Goal: Find contact information: Find contact information

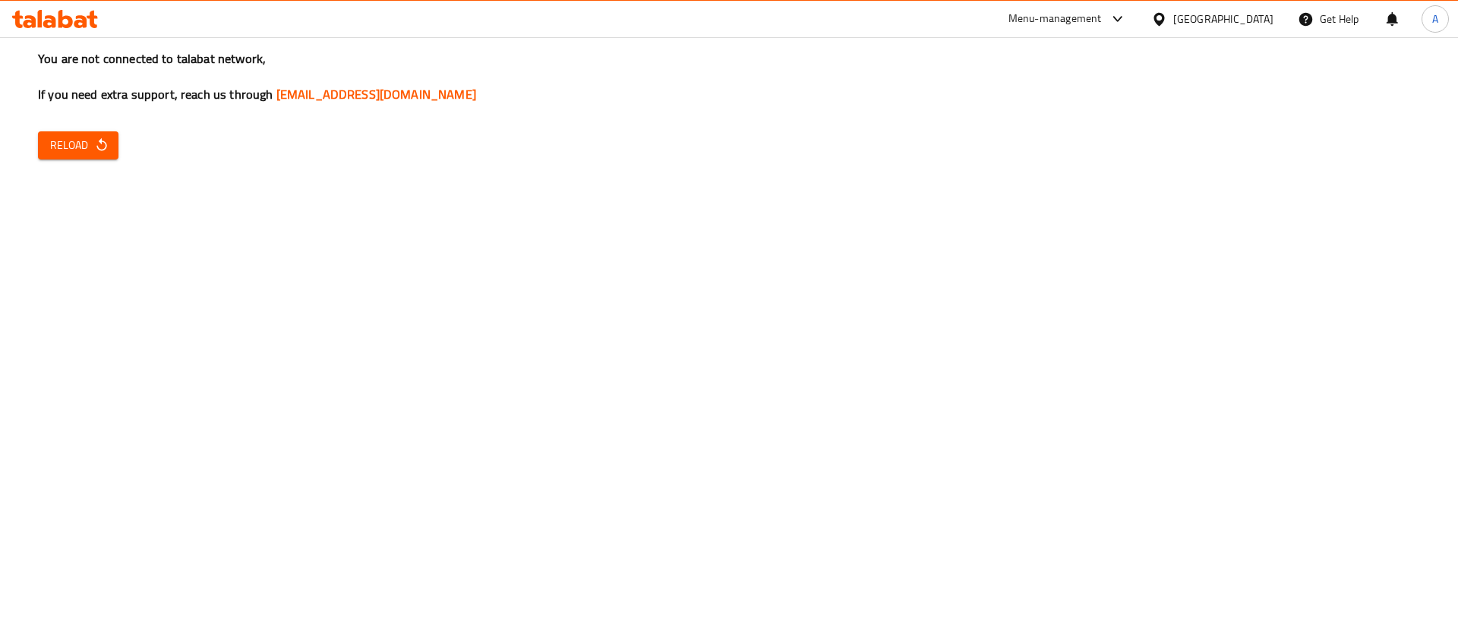
click at [77, 151] on span "Reload" at bounding box center [78, 145] width 56 height 19
click at [326, 93] on link "[EMAIL_ADDRESS][DOMAIN_NAME]" at bounding box center [376, 94] width 200 height 23
drag, startPoint x: 485, startPoint y: 98, endPoint x: 268, endPoint y: 98, distance: 217.1
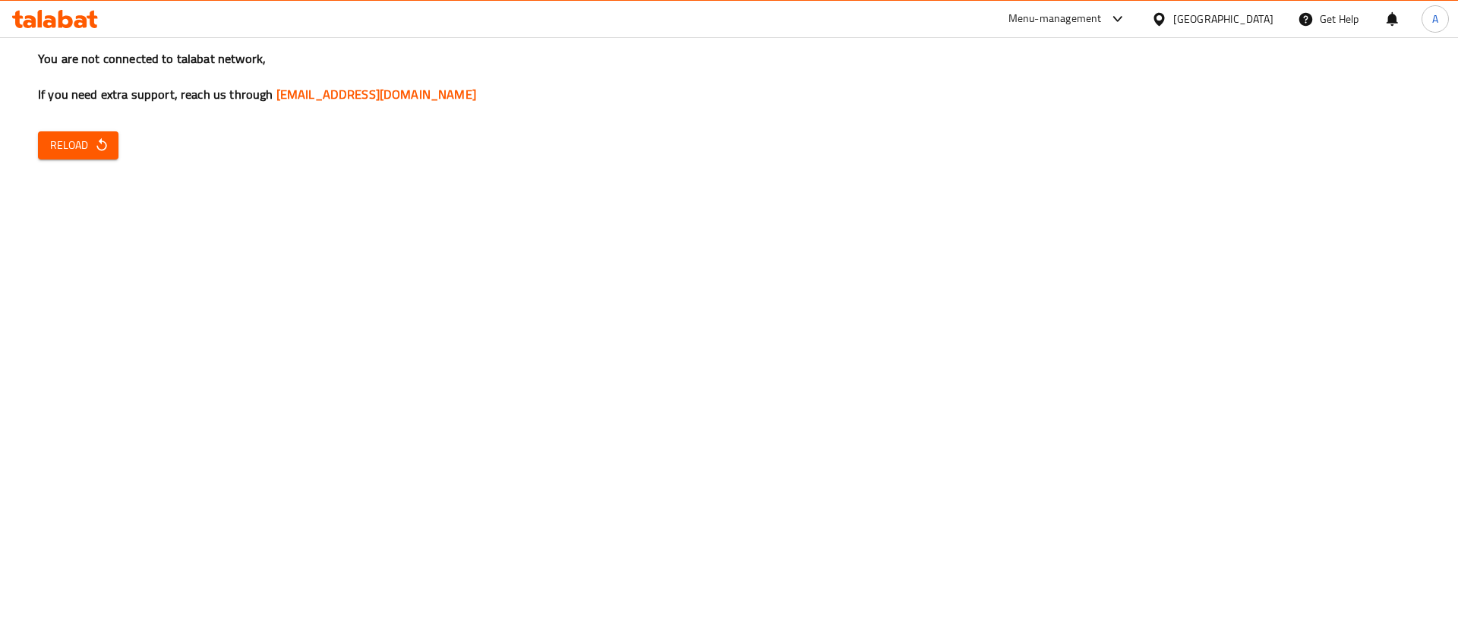
click at [268, 98] on h3 "You are not connected to talabat network, If you need extra support, reach us t…" at bounding box center [729, 76] width 1382 height 53
copy link "[EMAIL_ADDRESS][DOMAIN_NAME]"
